Goal: Task Accomplishment & Management: Manage account settings

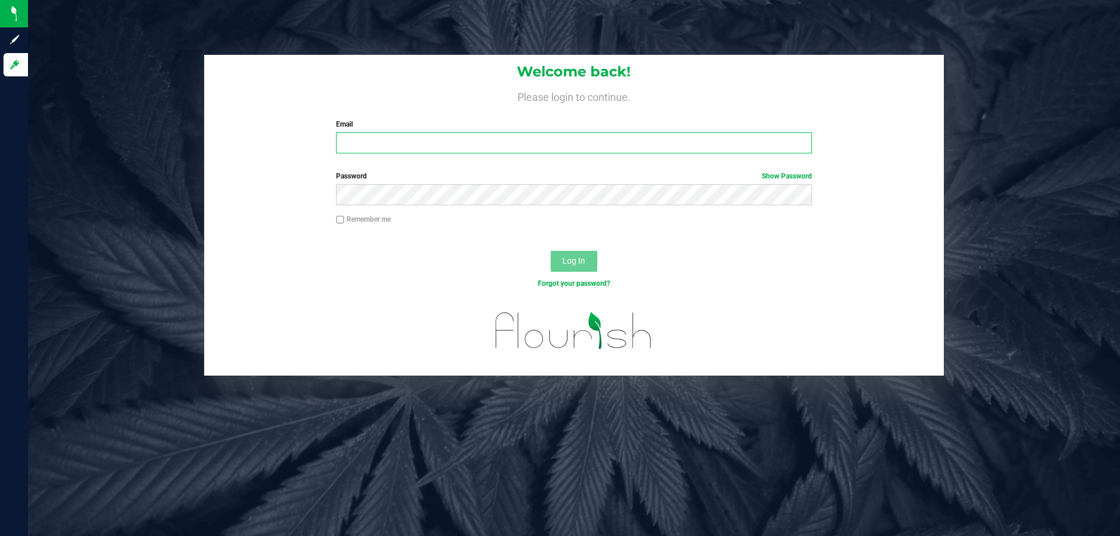
click at [392, 142] on input "Email" at bounding box center [573, 142] width 475 height 21
type input "[EMAIL_ADDRESS][DOMAIN_NAME]"
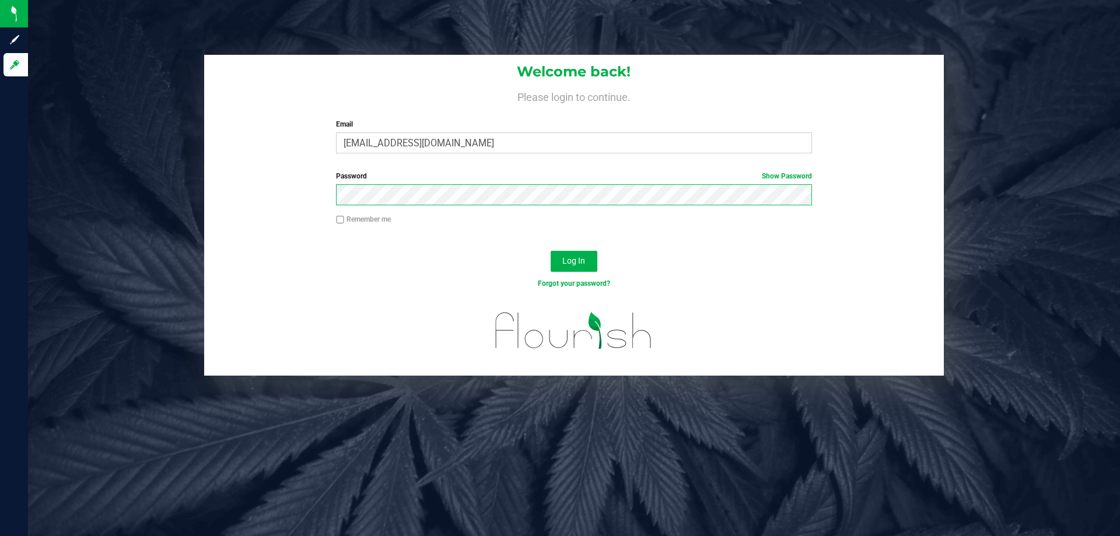
click at [551, 251] on button "Log In" at bounding box center [574, 261] width 47 height 21
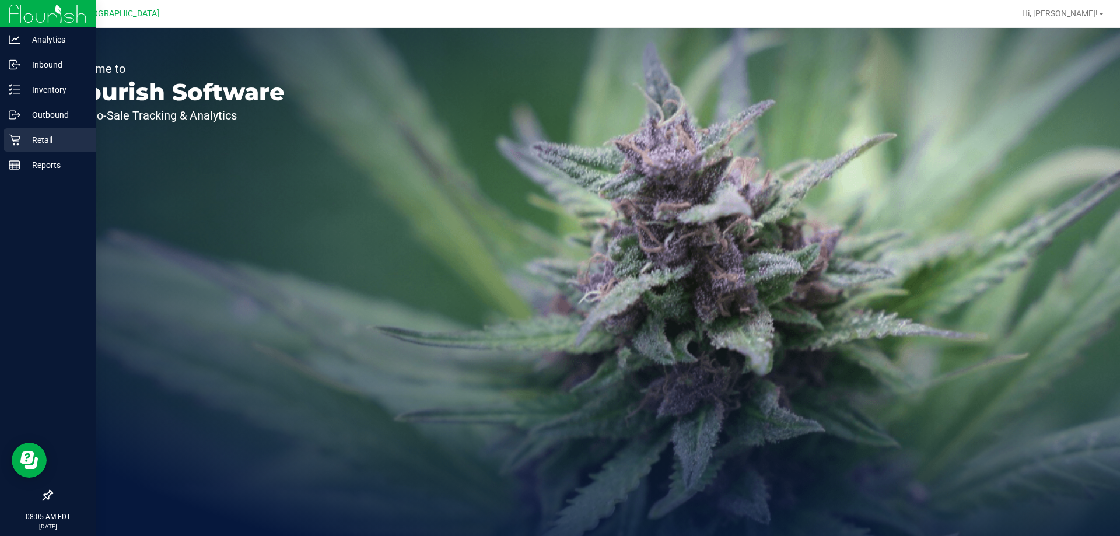
click at [26, 131] on div "Retail" at bounding box center [49, 139] width 92 height 23
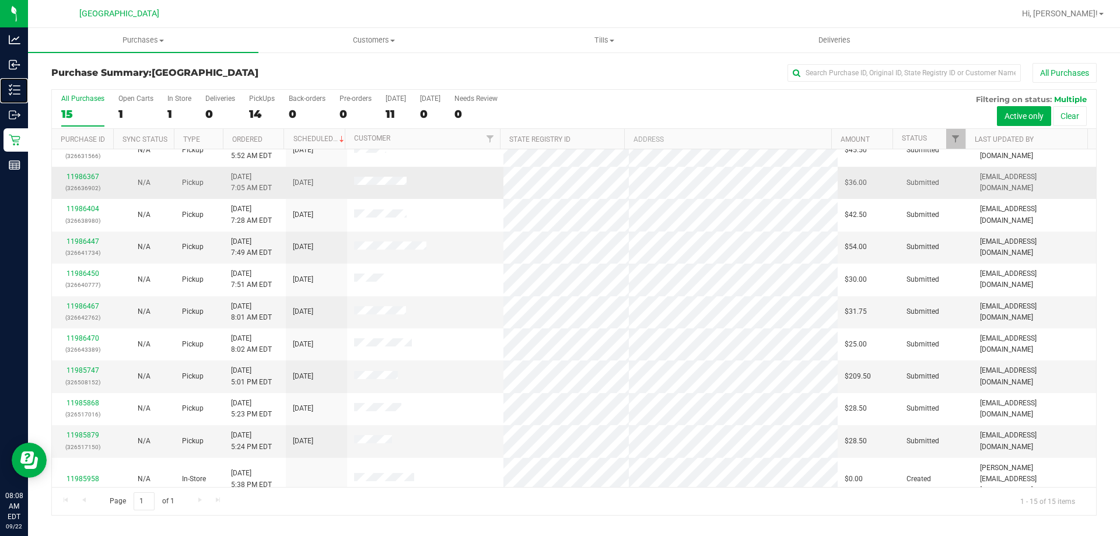
scroll to position [146, 0]
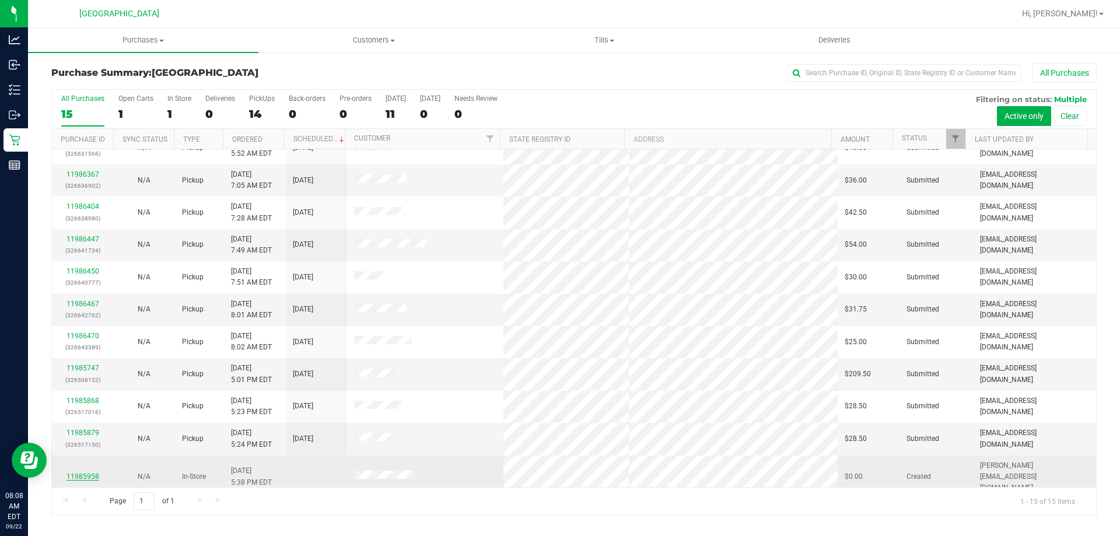
click at [81, 472] on link "11985958" at bounding box center [82, 476] width 33 height 8
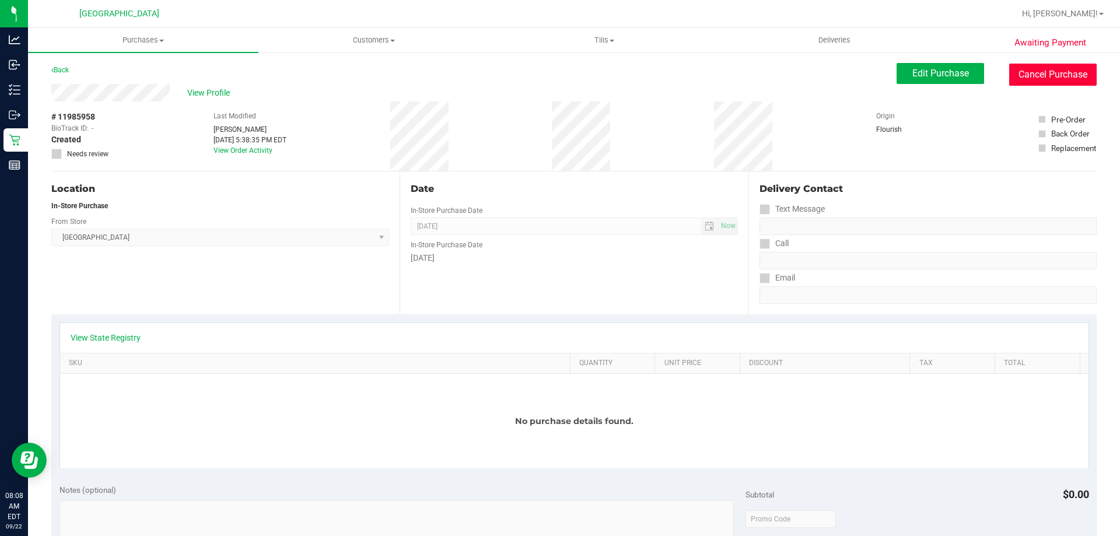
click at [1064, 74] on button "Cancel Purchase" at bounding box center [1052, 75] width 87 height 22
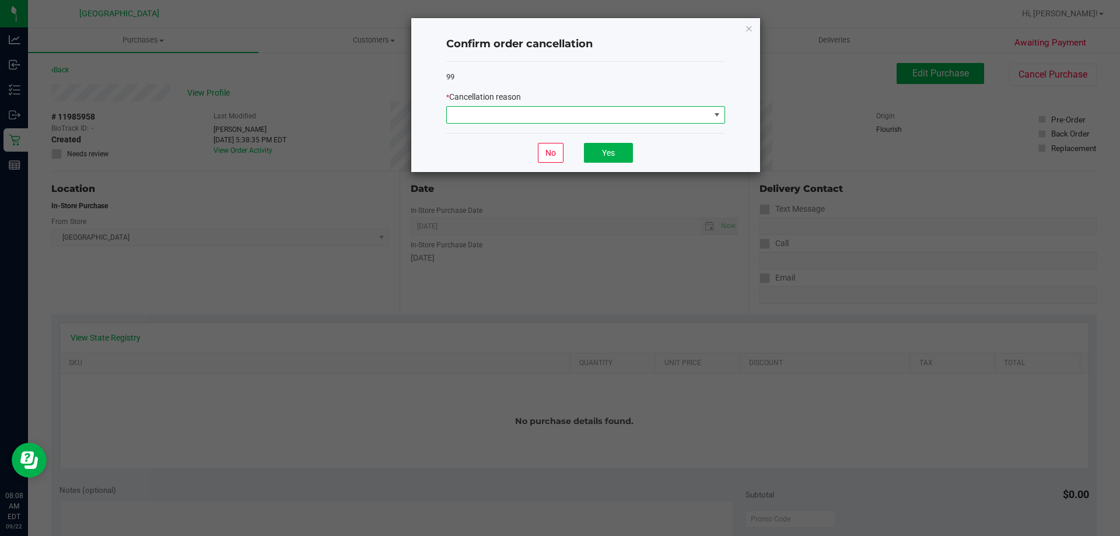
click at [513, 121] on span at bounding box center [578, 115] width 263 height 16
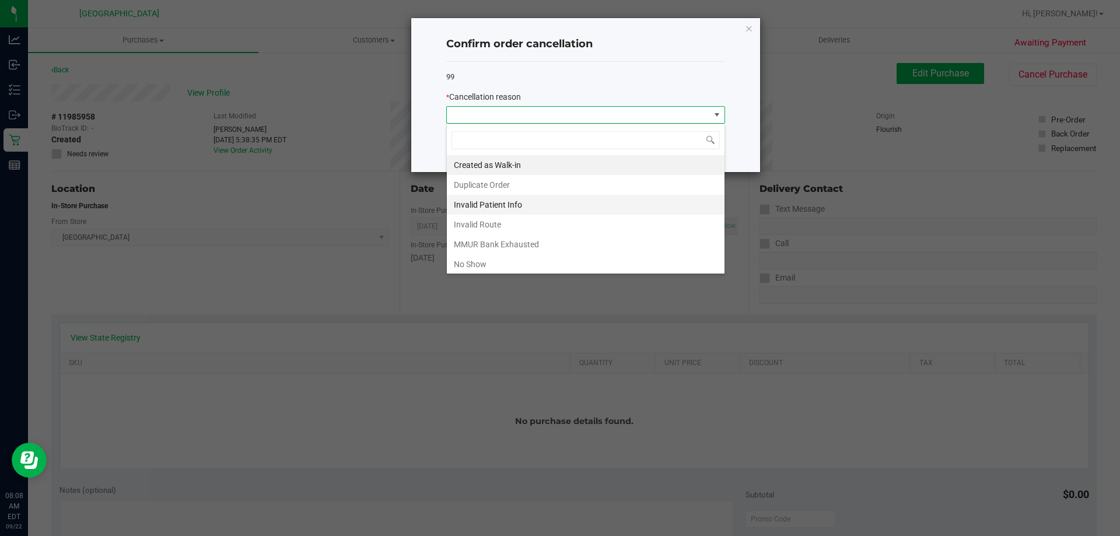
scroll to position [17, 279]
click at [509, 262] on li "No Show" at bounding box center [586, 264] width 278 height 20
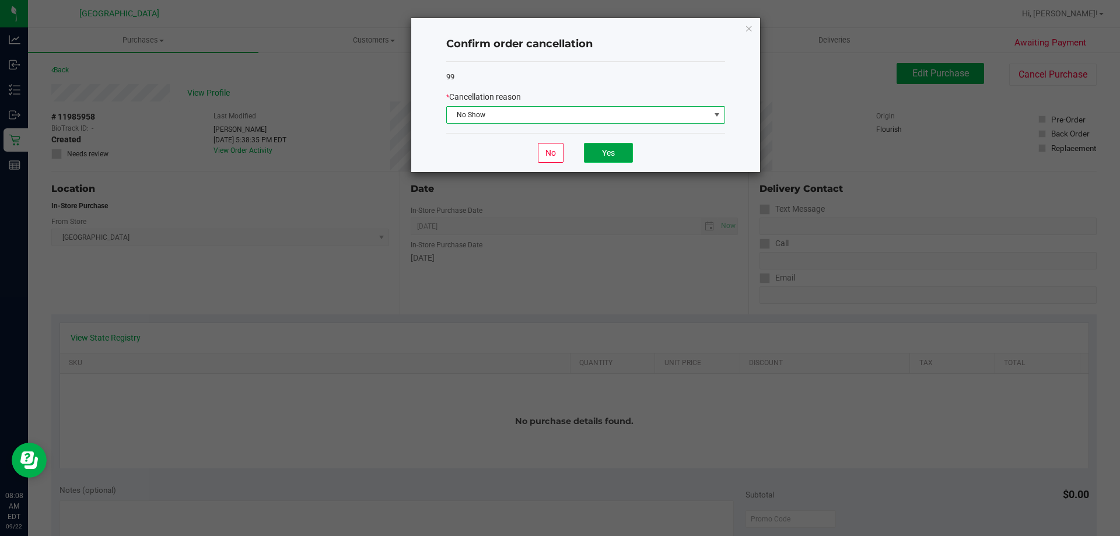
click at [599, 146] on button "Yes" at bounding box center [608, 153] width 49 height 20
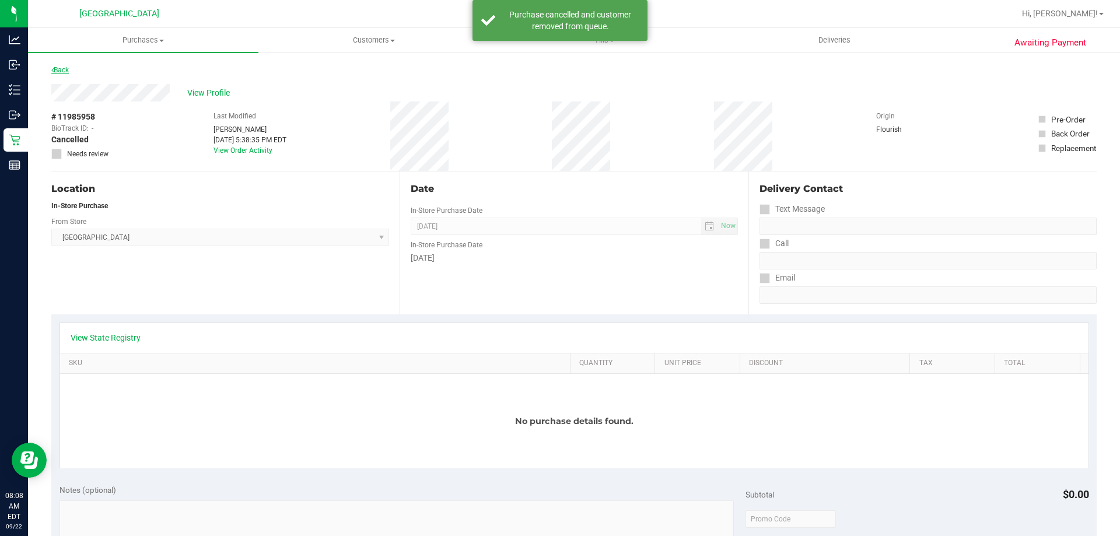
click at [64, 69] on link "Back" at bounding box center [59, 70] width 17 height 8
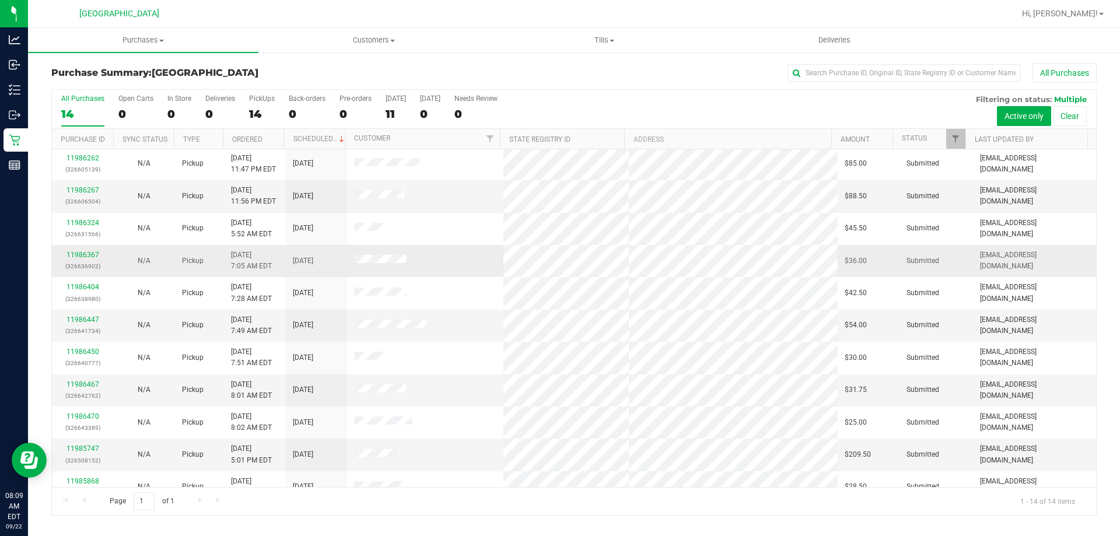
scroll to position [114, 0]
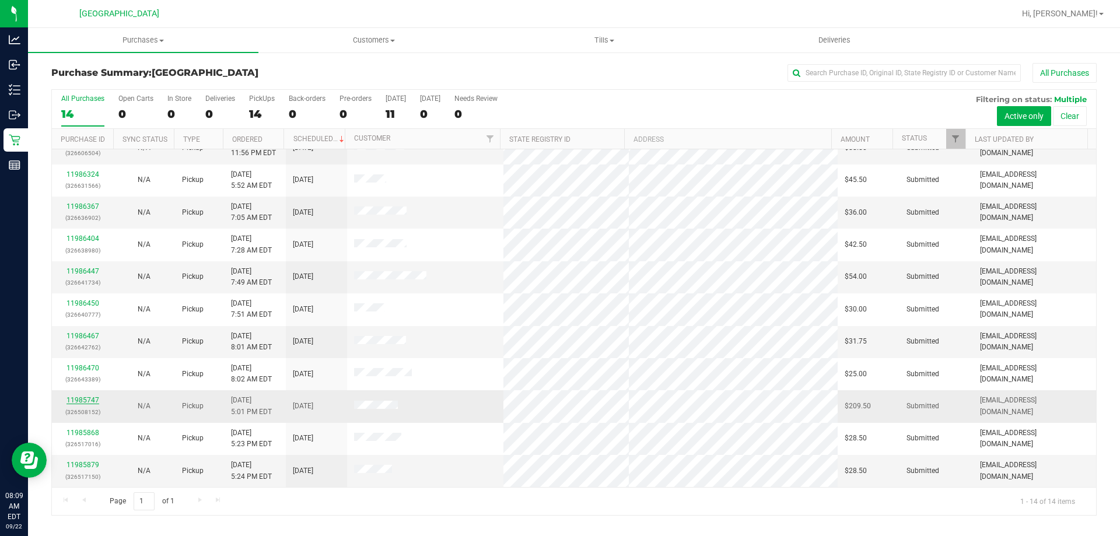
click at [76, 400] on link "11985747" at bounding box center [82, 400] width 33 height 8
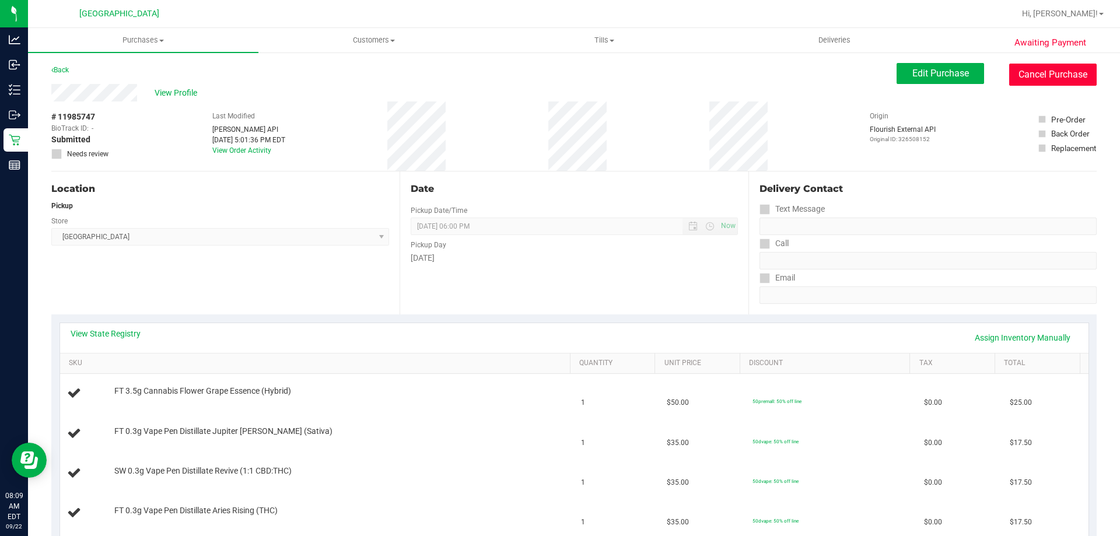
click at [1050, 68] on button "Cancel Purchase" at bounding box center [1052, 75] width 87 height 22
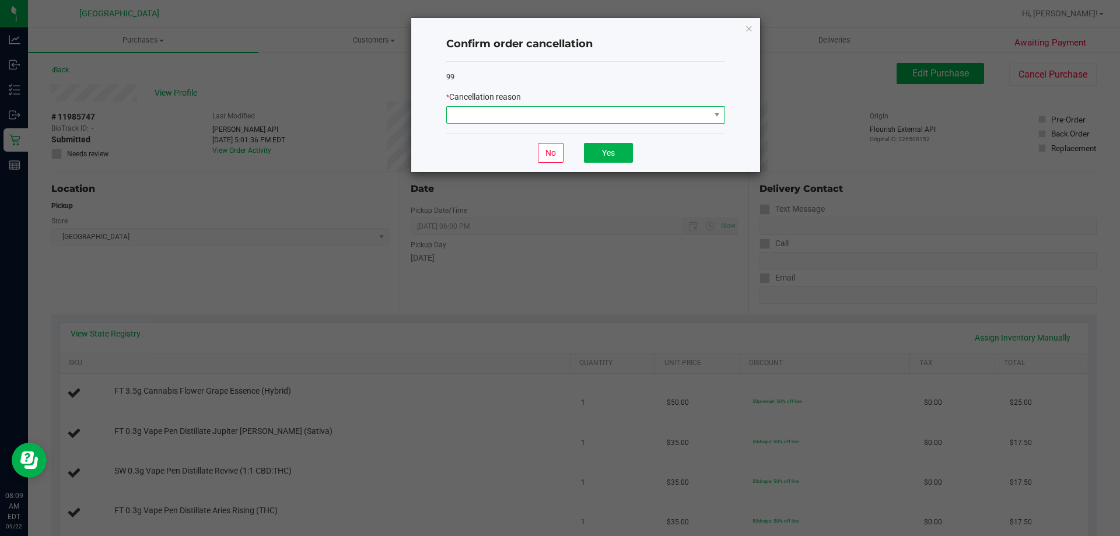
click at [625, 118] on span at bounding box center [578, 115] width 263 height 16
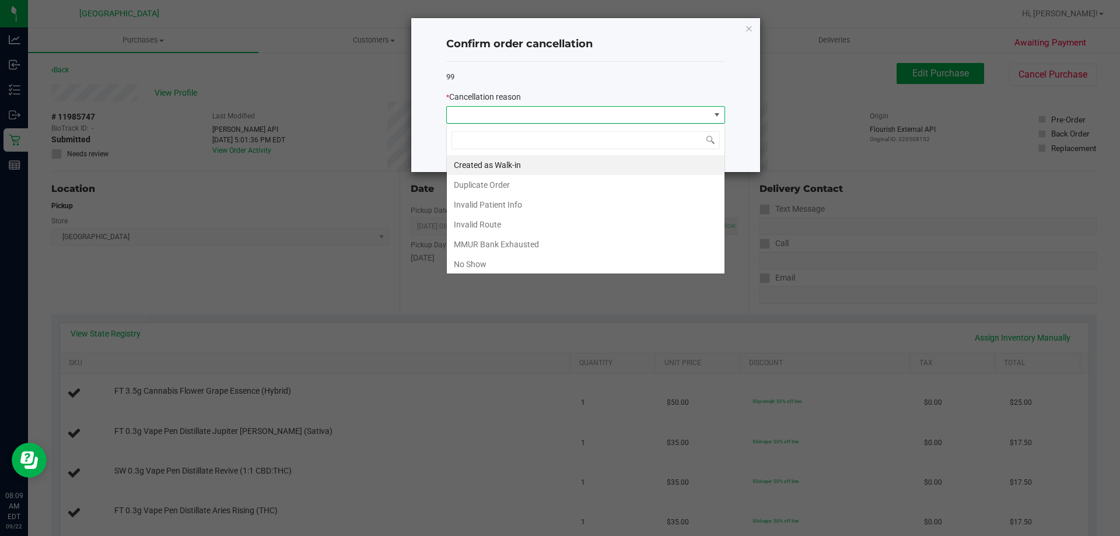
scroll to position [17, 279]
click at [460, 265] on li "No Show" at bounding box center [586, 264] width 278 height 20
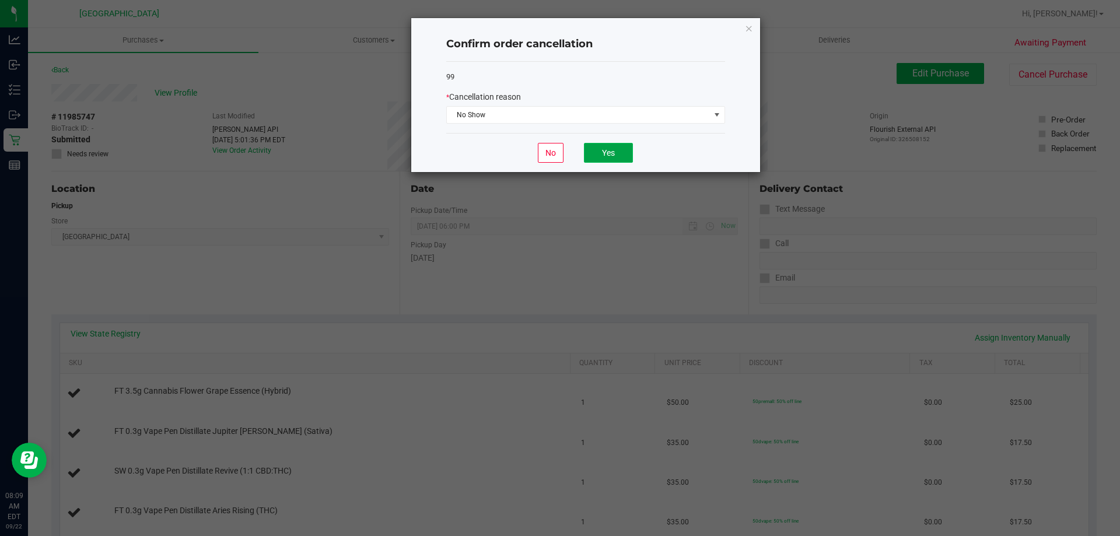
drag, startPoint x: 619, startPoint y: 147, endPoint x: 305, endPoint y: 113, distance: 315.7
click at [618, 147] on button "Yes" at bounding box center [608, 153] width 49 height 20
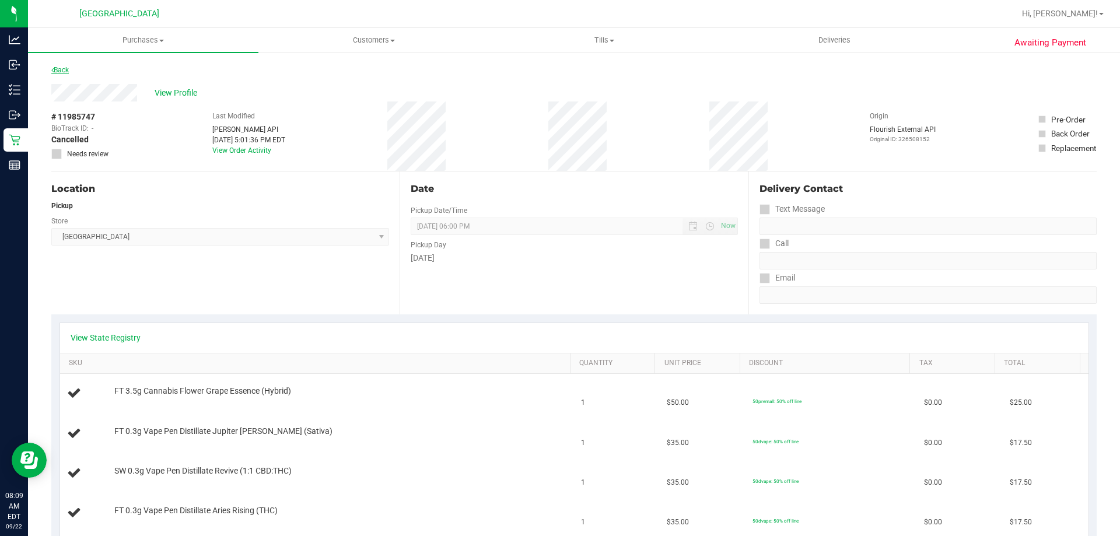
click at [65, 67] on link "Back" at bounding box center [59, 70] width 17 height 8
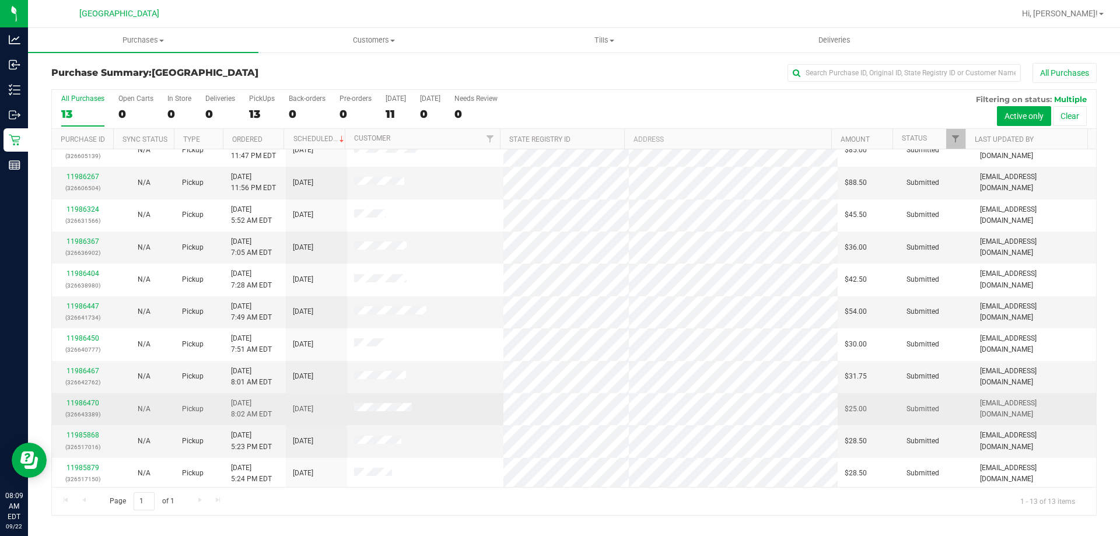
scroll to position [82, 0]
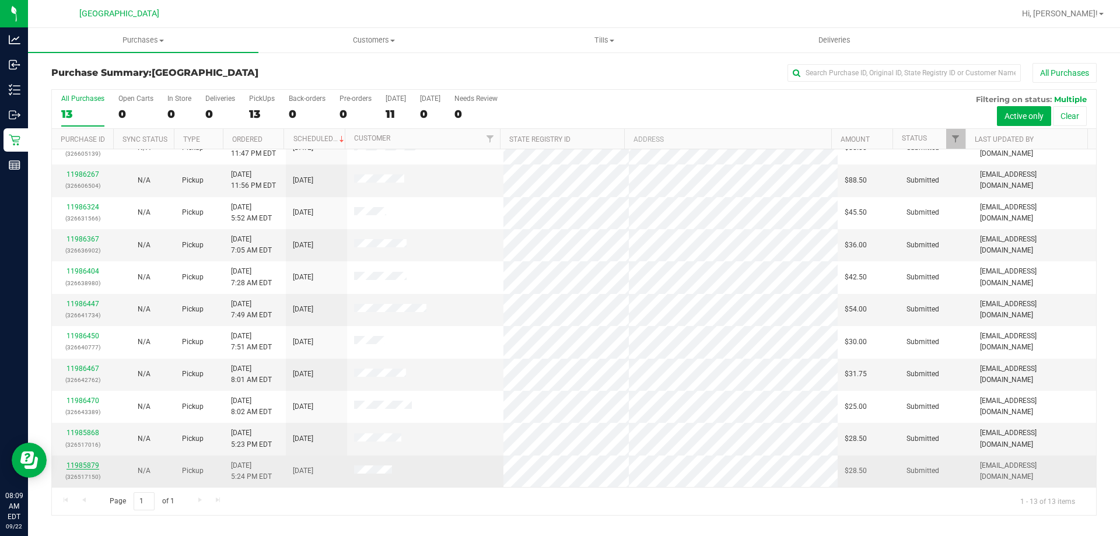
click at [75, 467] on link "11985879" at bounding box center [82, 465] width 33 height 8
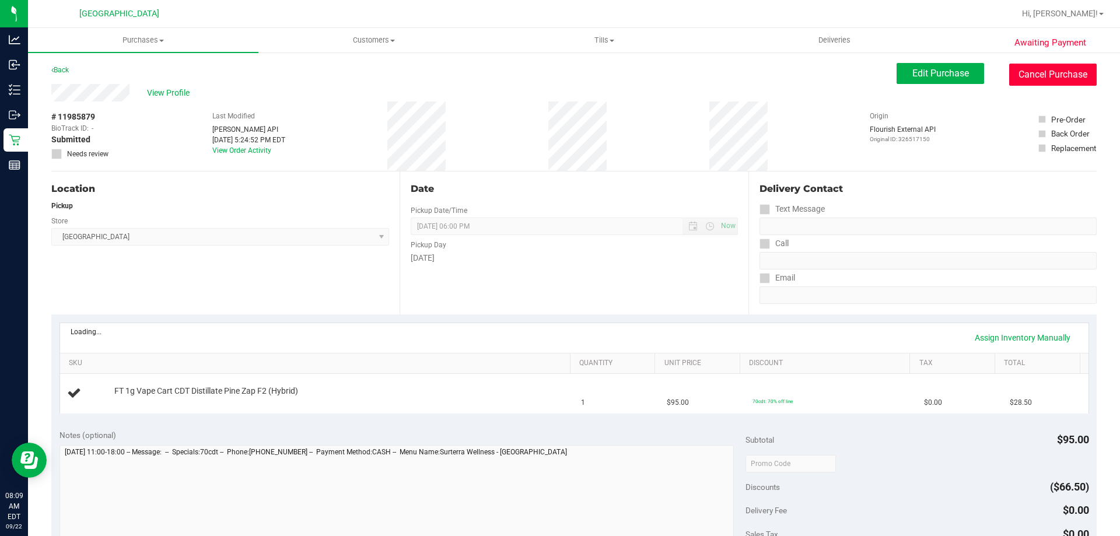
click at [1021, 67] on button "Cancel Purchase" at bounding box center [1052, 75] width 87 height 22
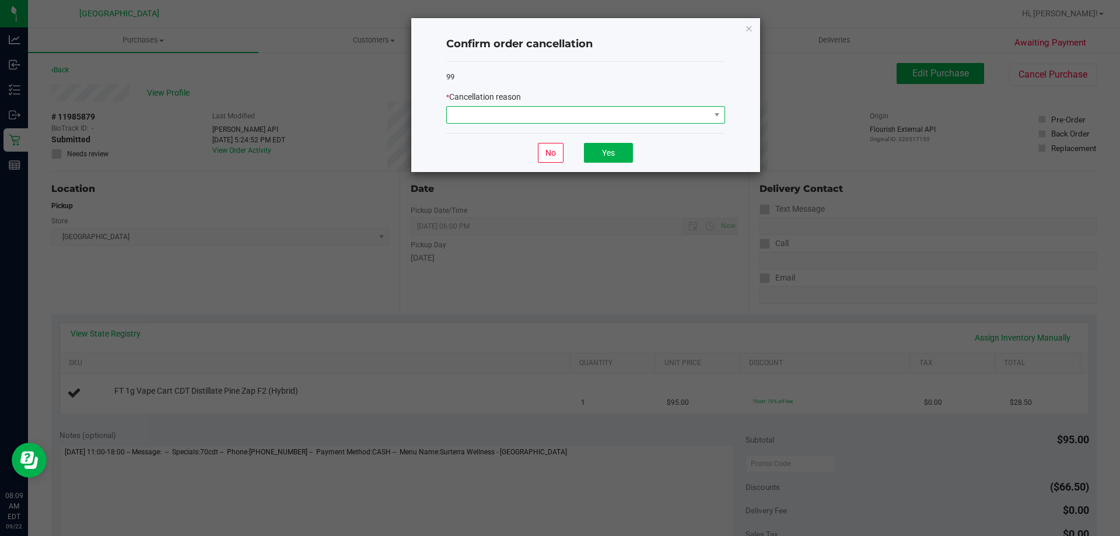
click at [584, 124] on span at bounding box center [585, 114] width 279 height 17
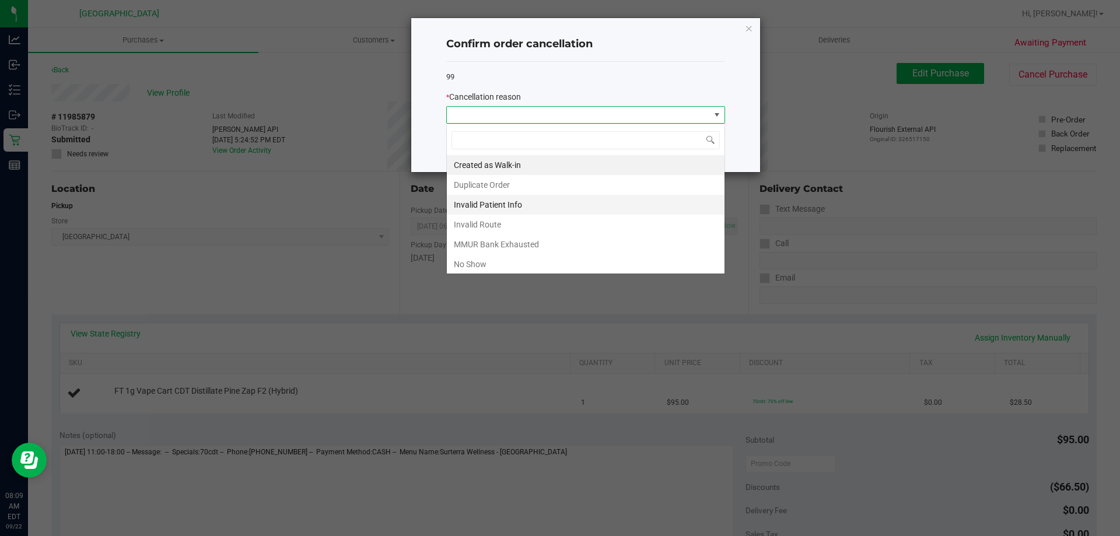
scroll to position [17, 279]
click at [518, 261] on li "No Show" at bounding box center [586, 264] width 278 height 20
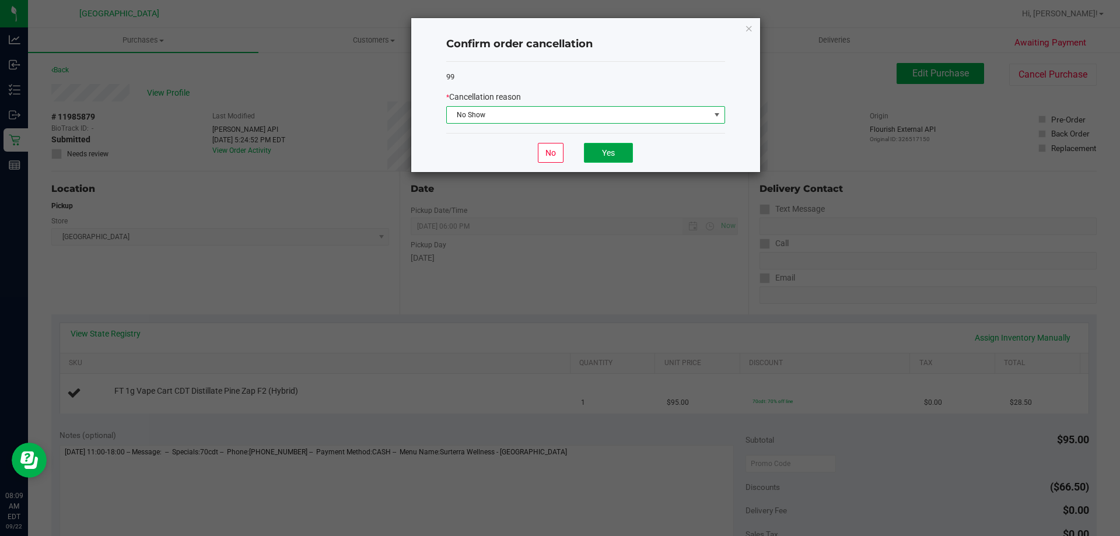
click at [612, 145] on button "Yes" at bounding box center [608, 153] width 49 height 20
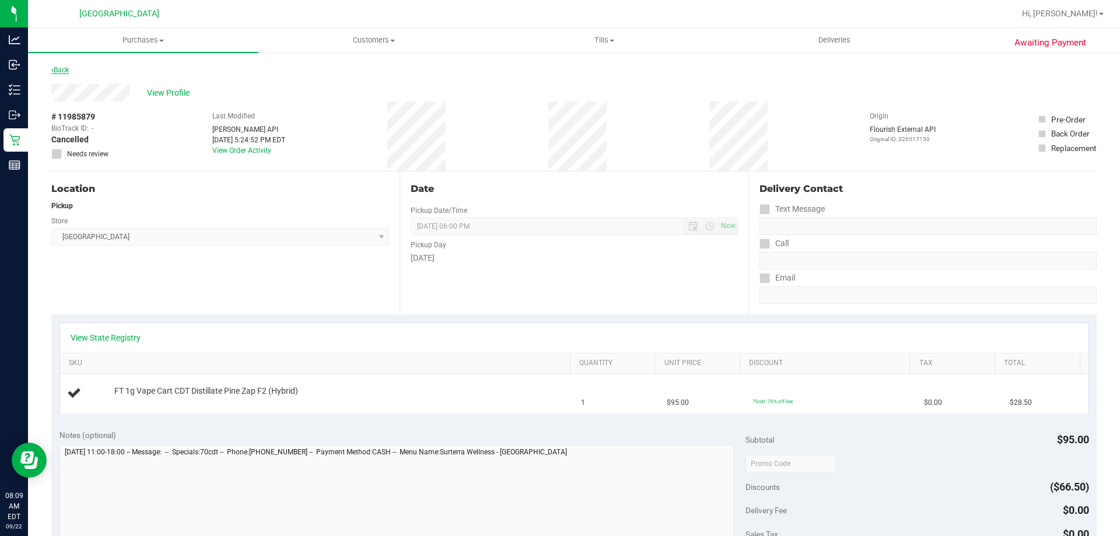
click at [63, 70] on link "Back" at bounding box center [59, 70] width 17 height 8
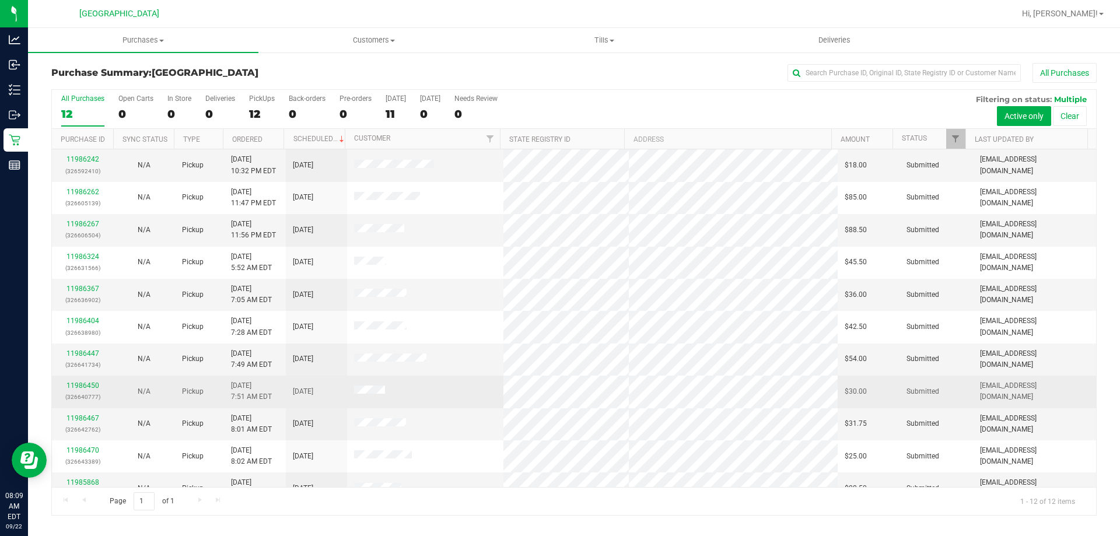
scroll to position [50, 0]
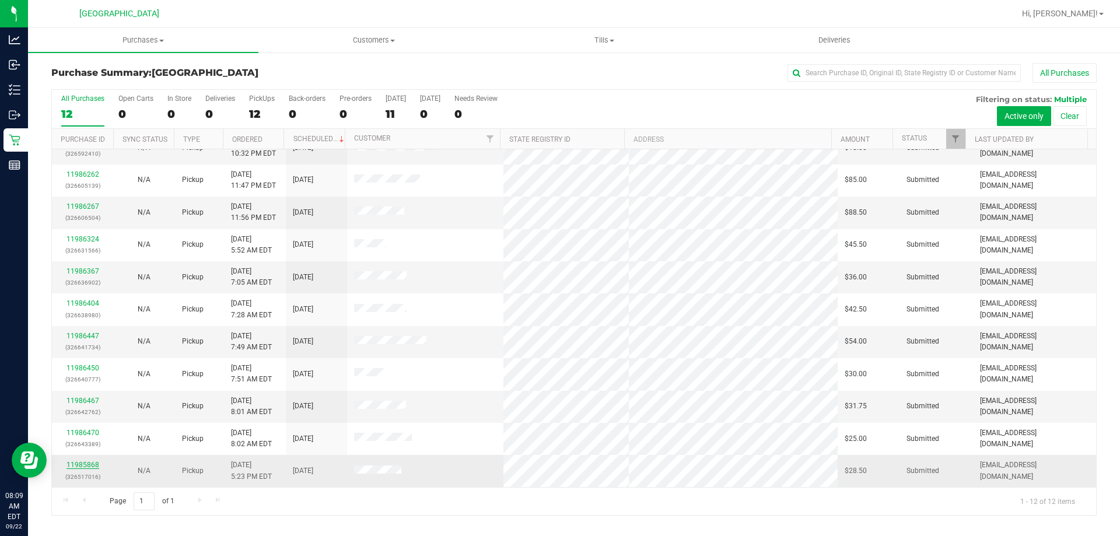
click at [84, 467] on link "11985868" at bounding box center [82, 465] width 33 height 8
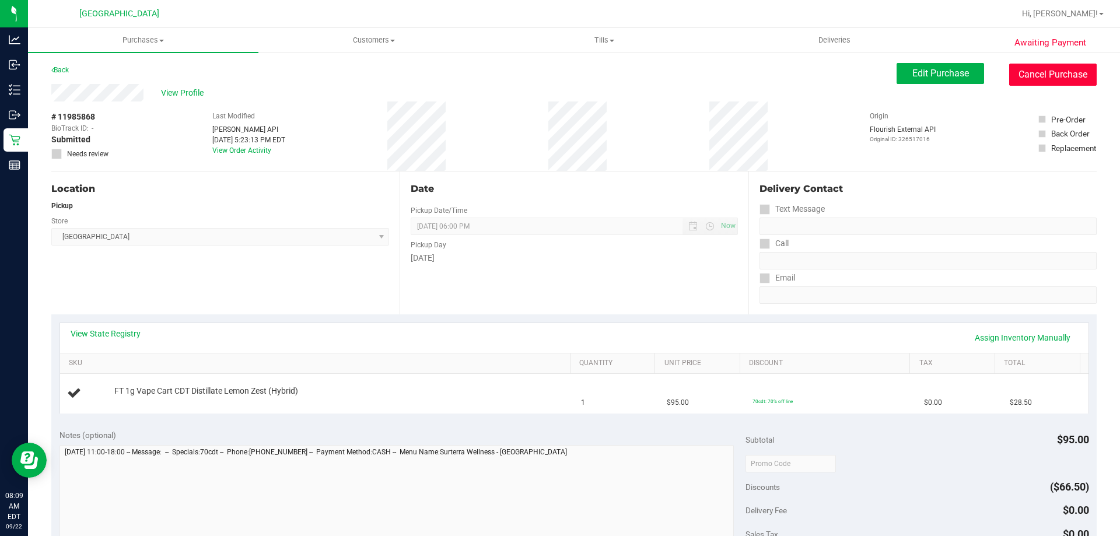
click at [1039, 77] on button "Cancel Purchase" at bounding box center [1052, 75] width 87 height 22
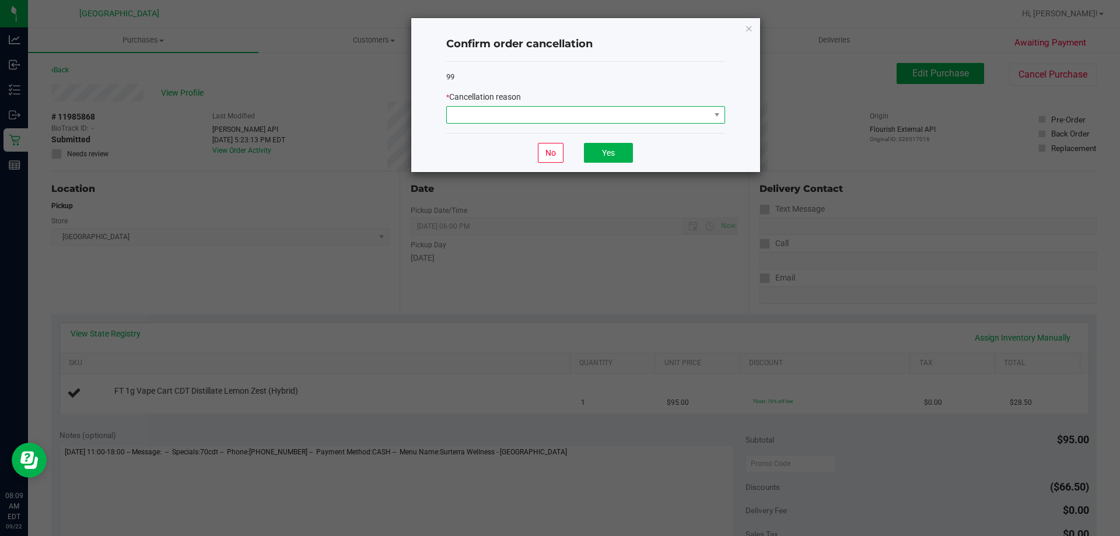
click at [466, 120] on span at bounding box center [578, 115] width 263 height 16
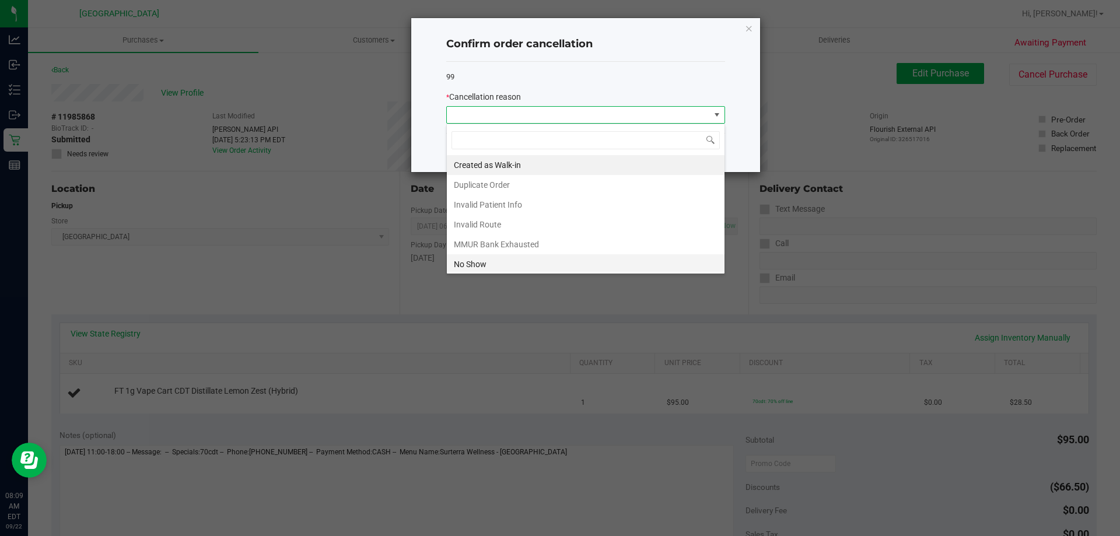
scroll to position [17, 279]
click at [493, 260] on li "No Show" at bounding box center [586, 264] width 278 height 20
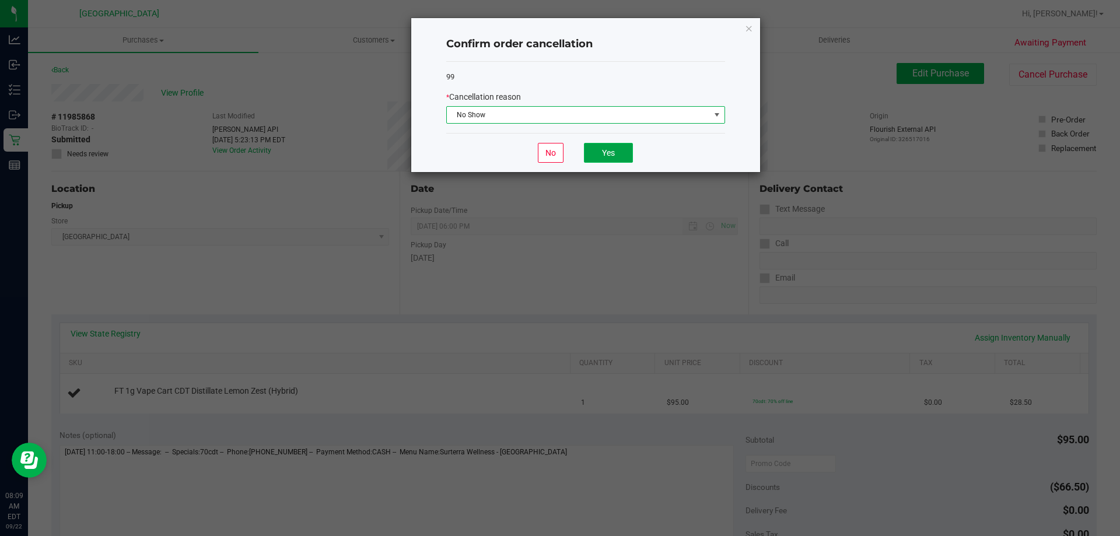
click at [615, 156] on button "Yes" at bounding box center [608, 153] width 49 height 20
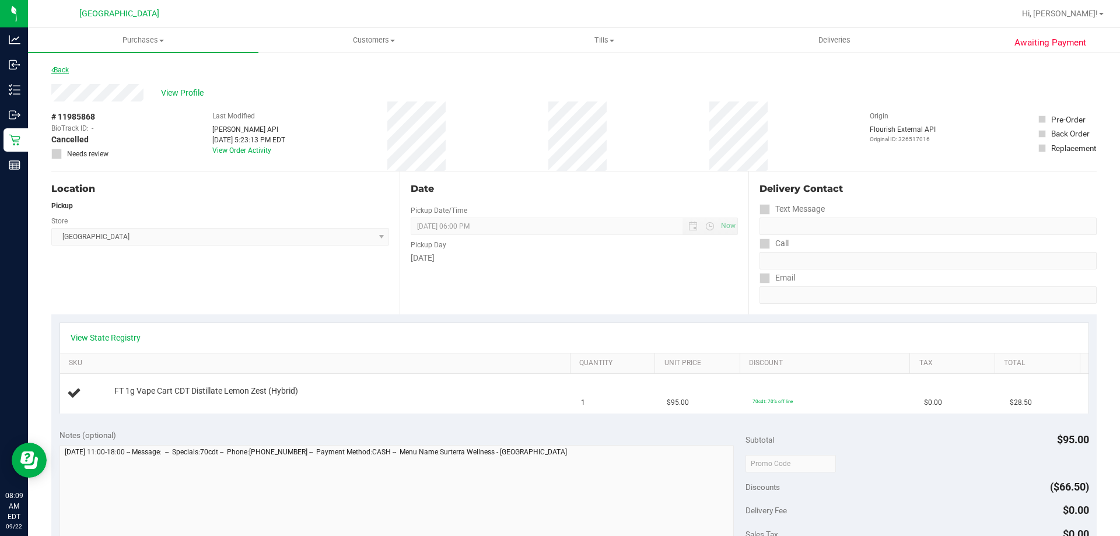
click at [64, 66] on link "Back" at bounding box center [59, 70] width 17 height 8
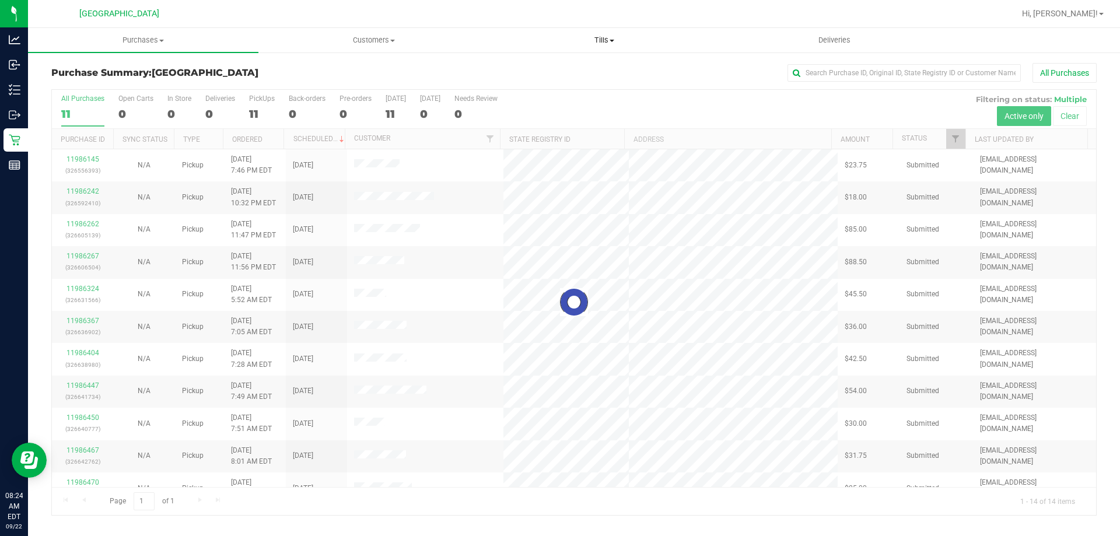
click at [611, 33] on uib-tab-heading "Tills Manage tills Reconcile e-payments" at bounding box center [603, 40] width 229 height 23
click at [585, 68] on li "Manage tills" at bounding box center [604, 71] width 230 height 14
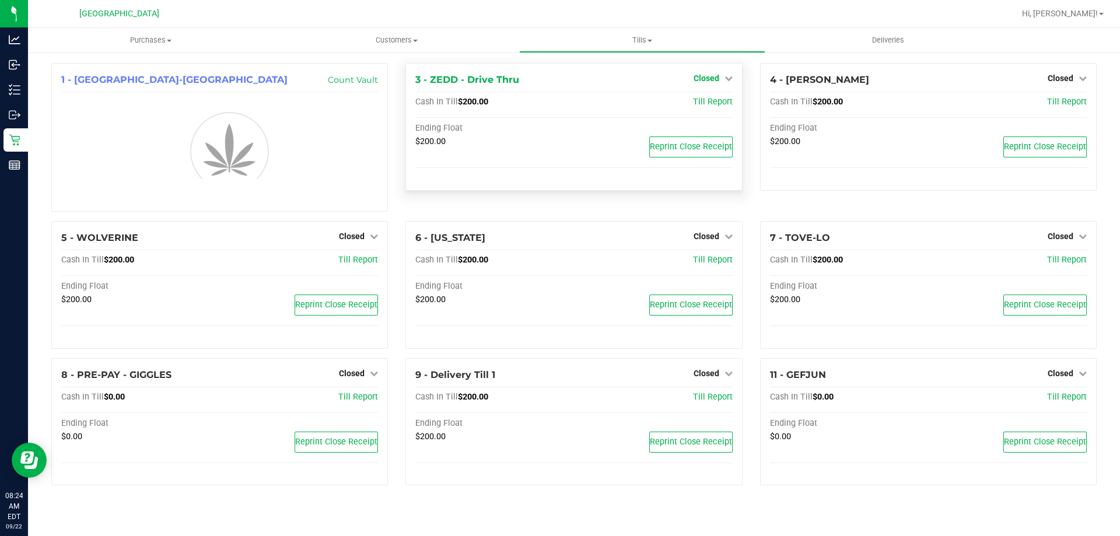
click at [720, 78] on link "Closed" at bounding box center [712, 77] width 39 height 9
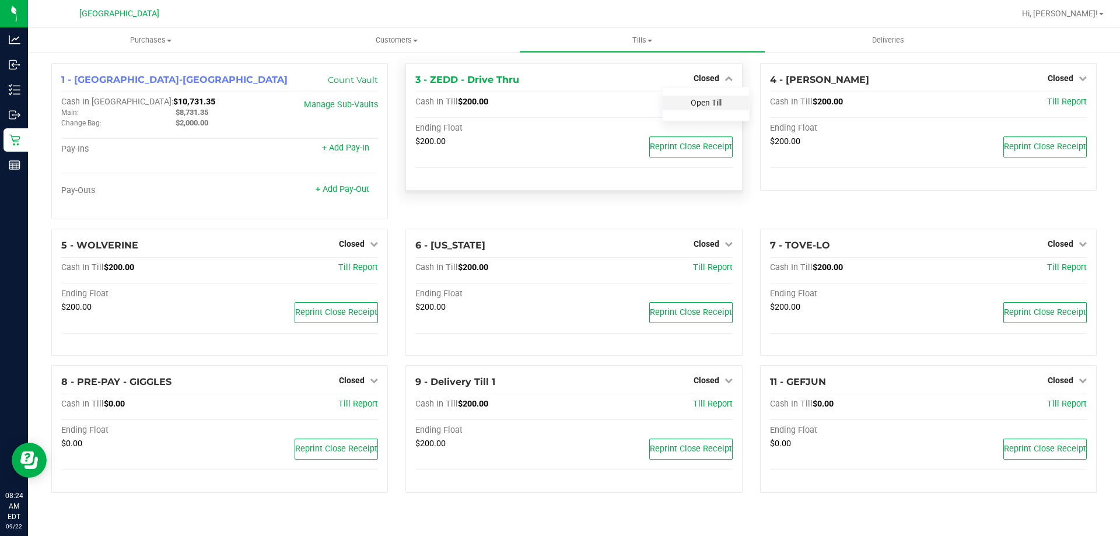
click at [716, 106] on link "Open Till" at bounding box center [706, 102] width 31 height 9
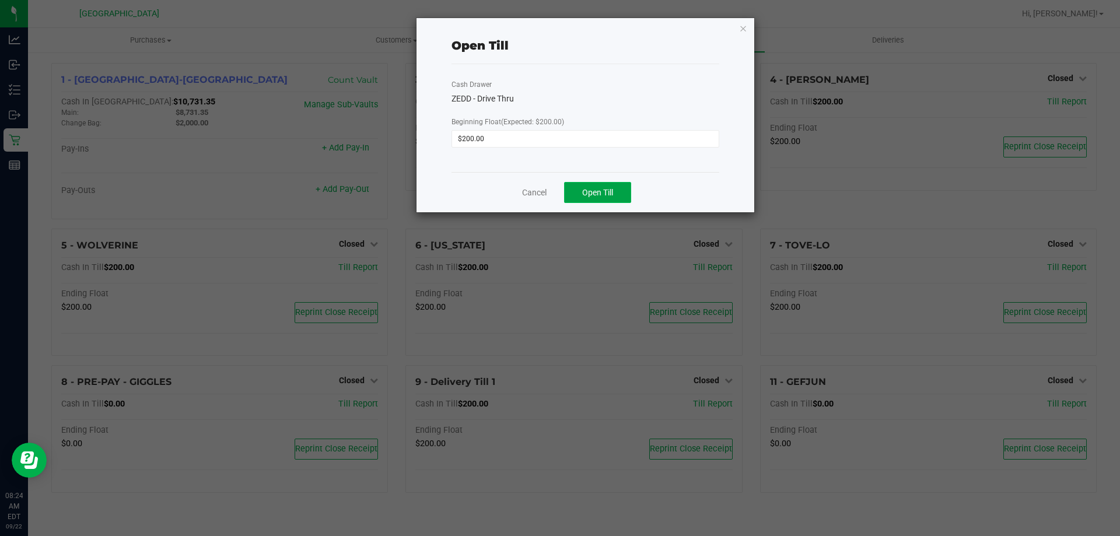
click at [581, 191] on button "Open Till" at bounding box center [597, 192] width 67 height 21
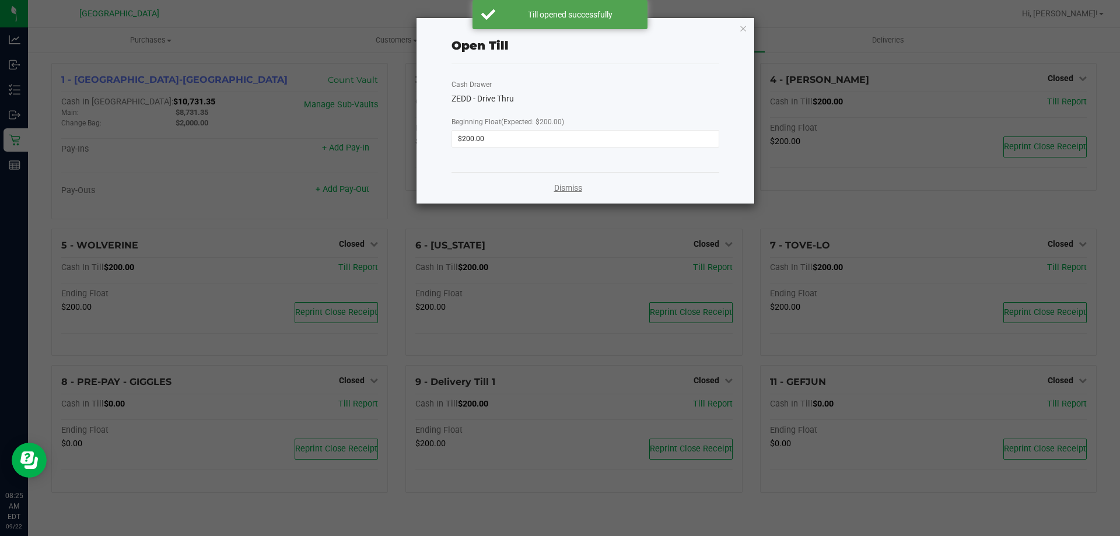
click at [554, 184] on link "Dismiss" at bounding box center [568, 188] width 28 height 12
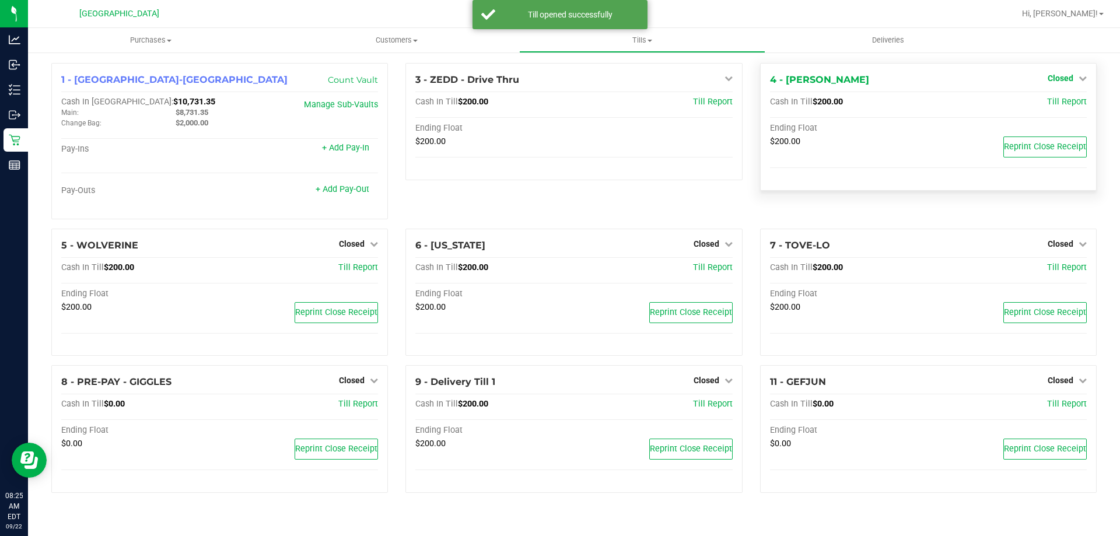
click at [1053, 77] on span "Closed" at bounding box center [1060, 77] width 26 height 9
click at [1043, 109] on div "Open Till" at bounding box center [1060, 103] width 86 height 15
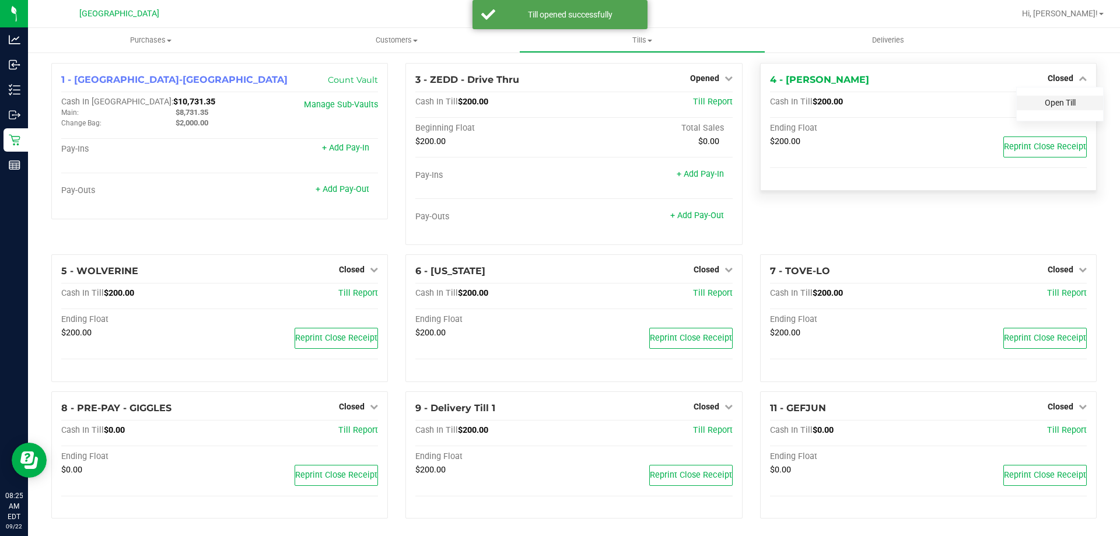
click at [1053, 103] on link "Open Till" at bounding box center [1060, 102] width 31 height 9
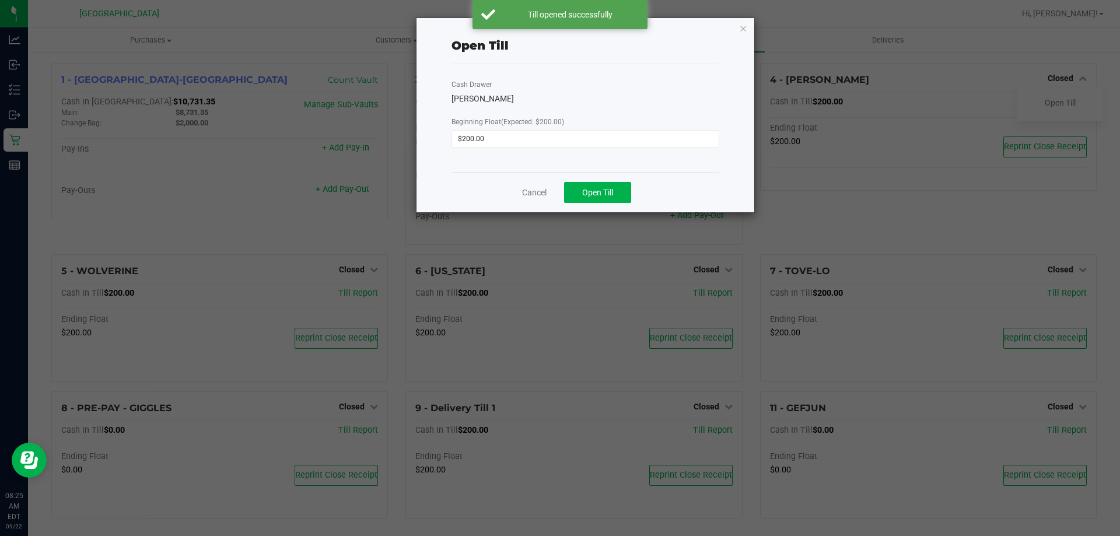
click at [553, 185] on div "Cancel Open Till" at bounding box center [585, 192] width 268 height 40
click at [621, 190] on button "Open Till" at bounding box center [597, 192] width 67 height 21
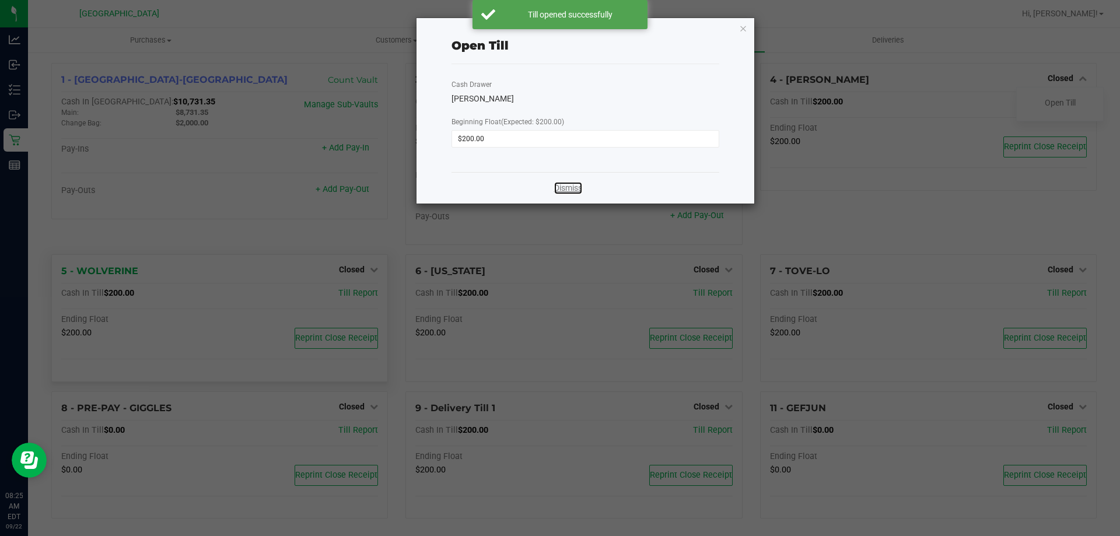
drag, startPoint x: 560, startPoint y: 188, endPoint x: 334, endPoint y: 286, distance: 246.6
click at [560, 189] on link "Dismiss" at bounding box center [568, 188] width 28 height 12
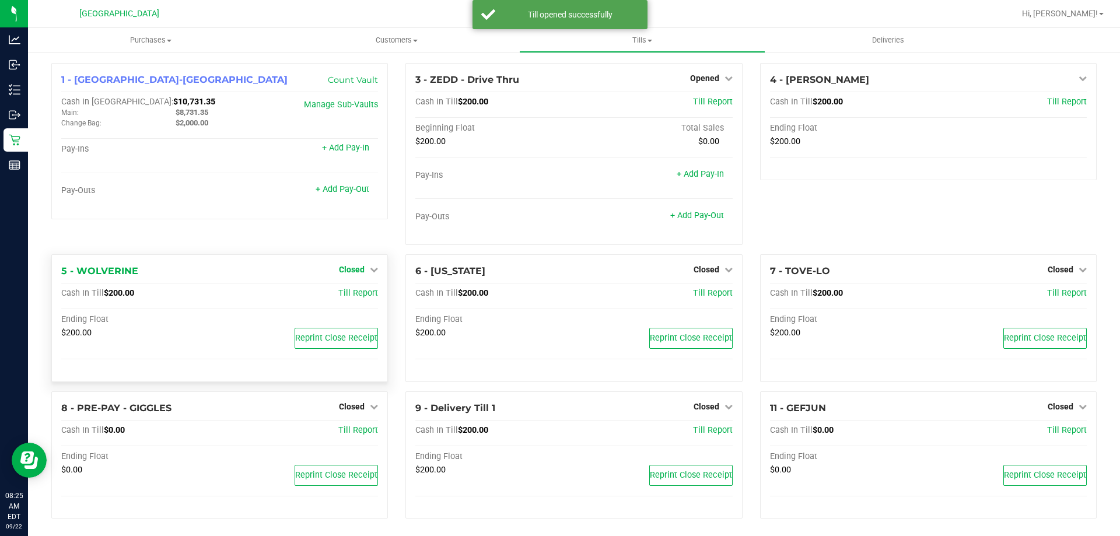
click at [350, 269] on span "Closed" at bounding box center [352, 269] width 26 height 9
click at [348, 291] on link "Open Till" at bounding box center [351, 293] width 31 height 9
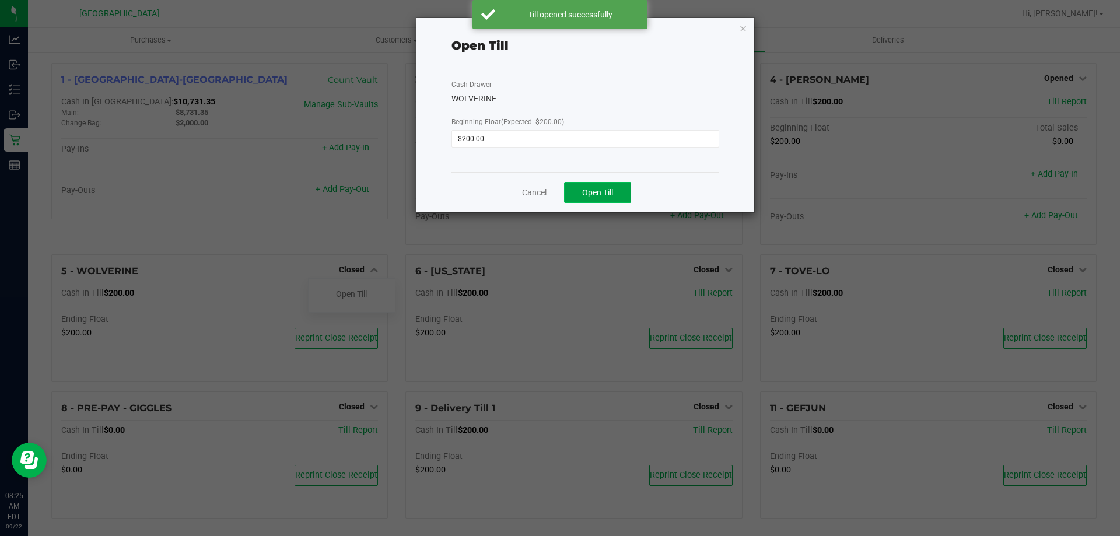
click at [599, 197] on span "Open Till" at bounding box center [597, 192] width 31 height 9
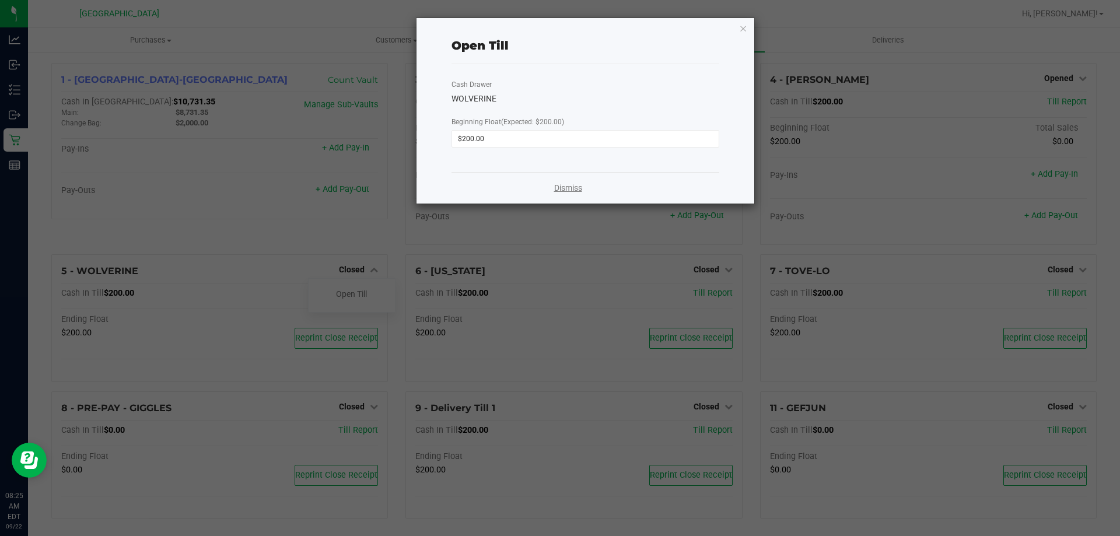
click at [567, 184] on link "Dismiss" at bounding box center [568, 188] width 28 height 12
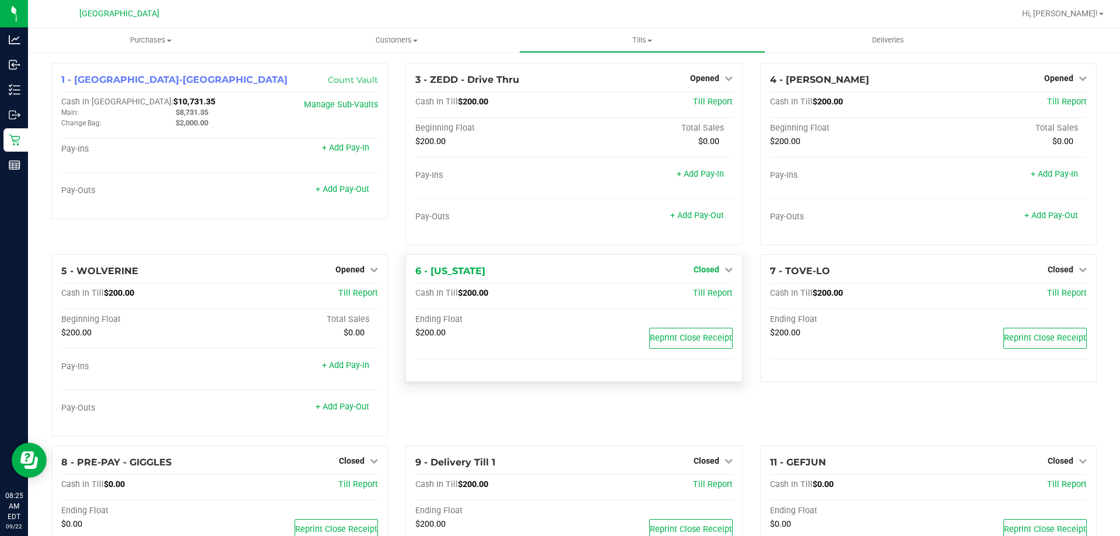
click at [708, 272] on span "Closed" at bounding box center [706, 269] width 26 height 9
click at [706, 292] on link "Open Till" at bounding box center [706, 293] width 31 height 9
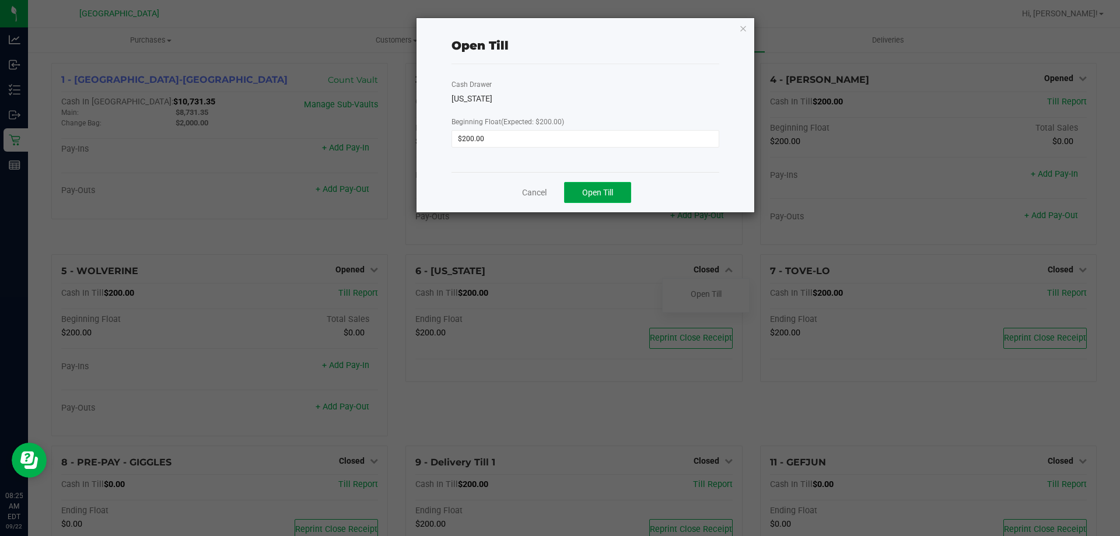
click at [626, 191] on button "Open Till" at bounding box center [597, 192] width 67 height 21
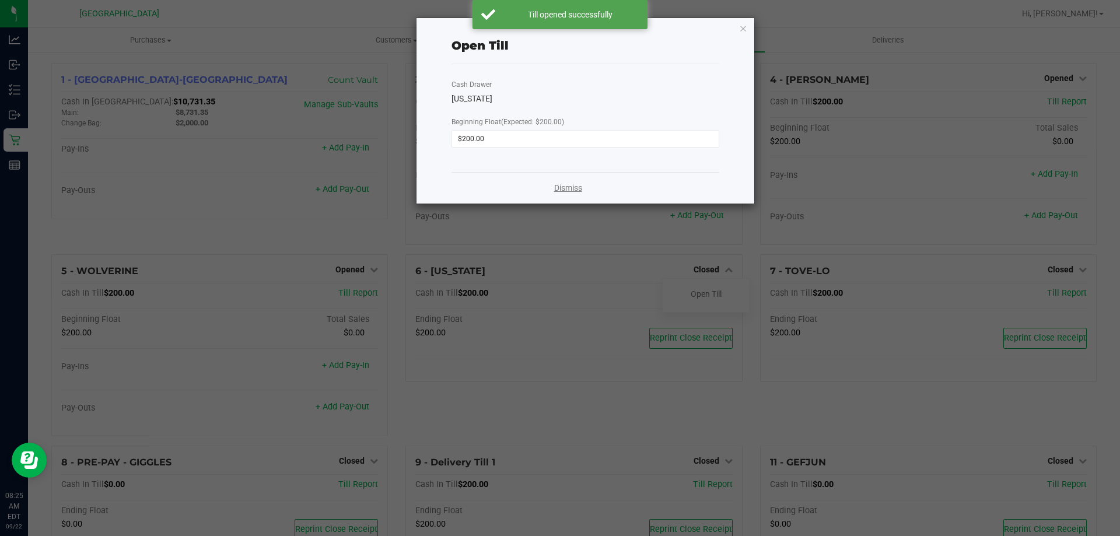
click at [569, 189] on link "Dismiss" at bounding box center [568, 188] width 28 height 12
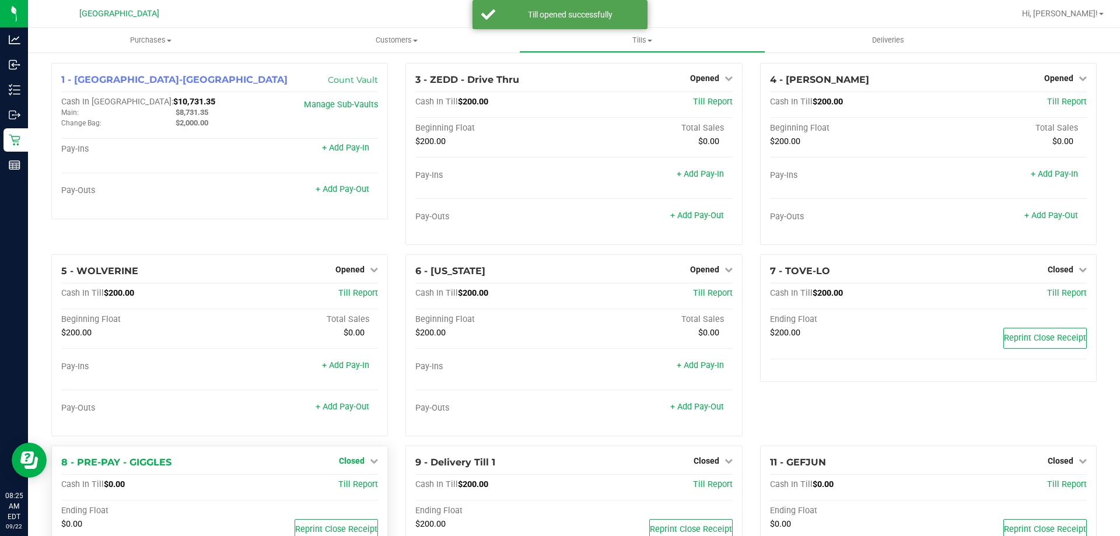
click at [362, 458] on link "Closed" at bounding box center [358, 460] width 39 height 9
click at [348, 481] on link "Open Till" at bounding box center [351, 485] width 31 height 9
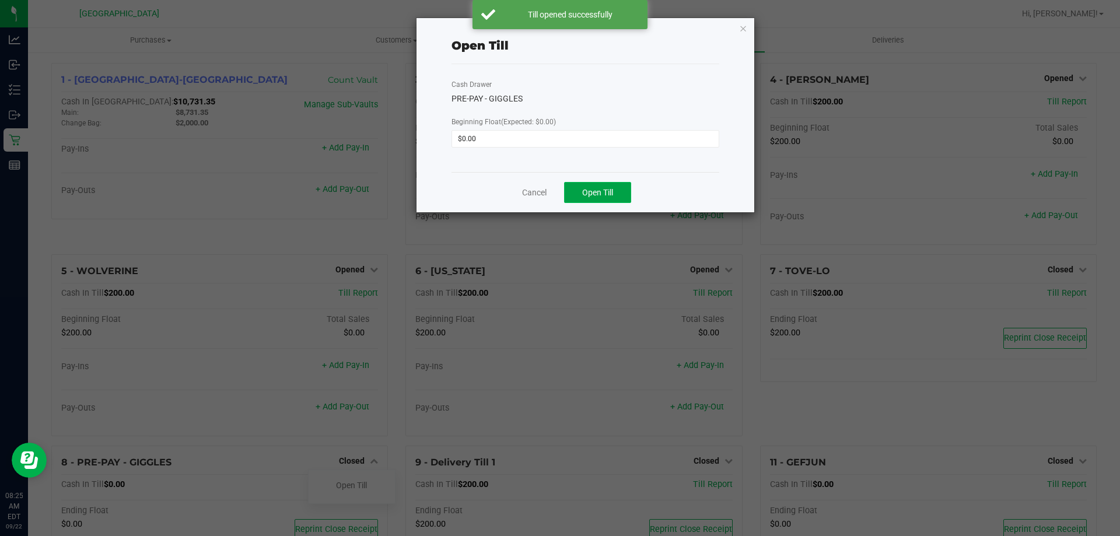
click at [595, 198] on button "Open Till" at bounding box center [597, 192] width 67 height 21
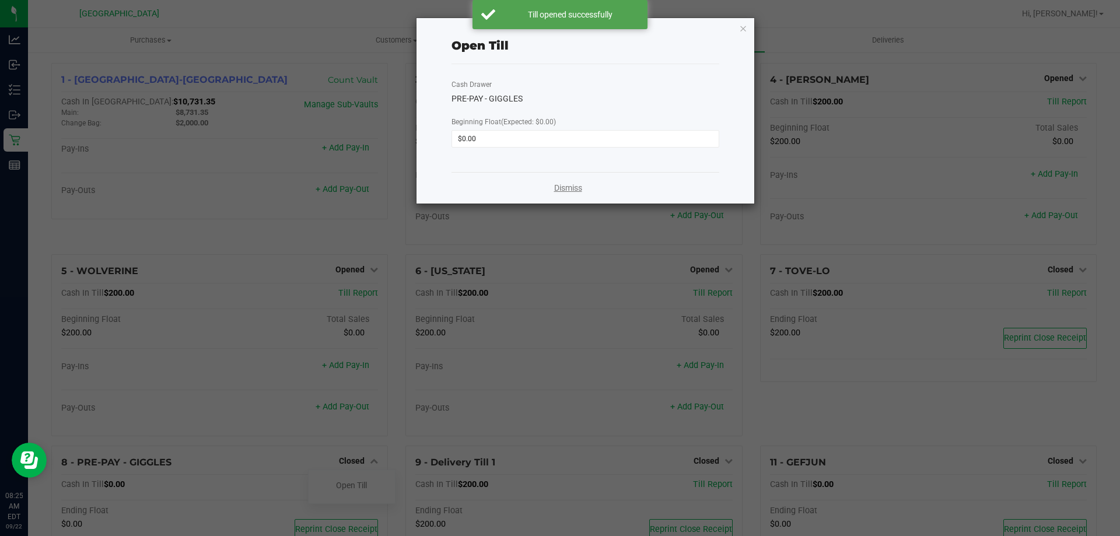
click at [563, 191] on link "Dismiss" at bounding box center [568, 188] width 28 height 12
